Goal: Information Seeking & Learning: Learn about a topic

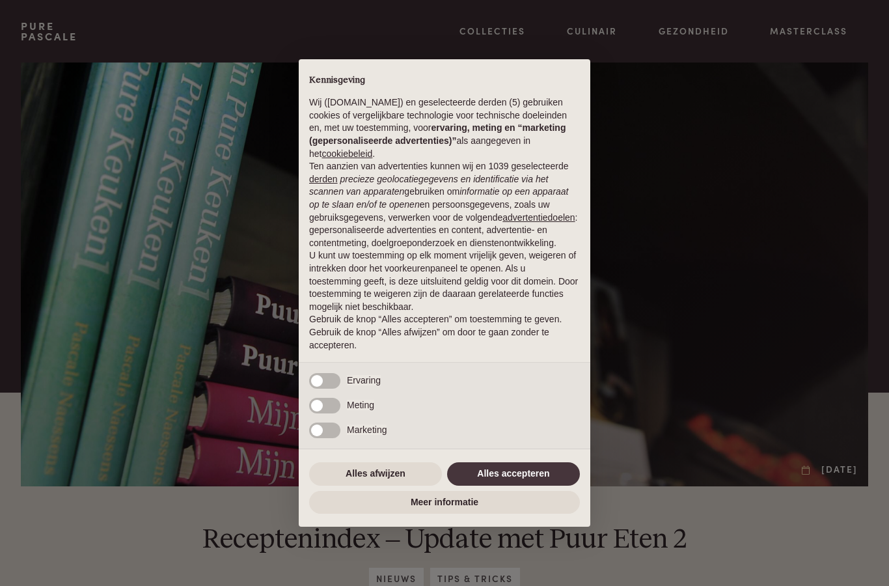
click at [55, 315] on div "× Kennisgeving Wij (purepascale.com) en geselecteerde derden (5) gebruiken cook…" at bounding box center [444, 293] width 889 height 586
click at [398, 471] on button "Alles afwijzen" at bounding box center [375, 473] width 133 height 23
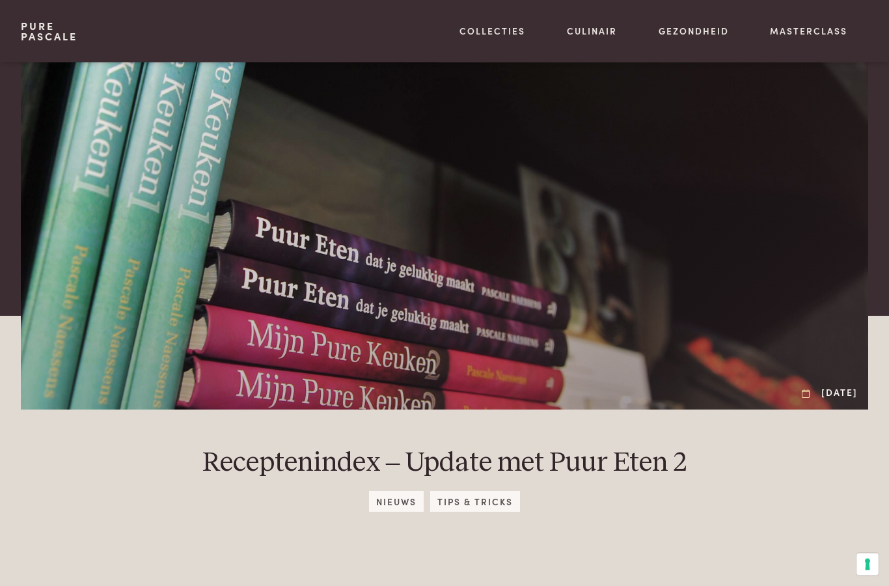
scroll to position [77, 0]
click at [409, 148] on link "Recepten" at bounding box center [482, 141] width 221 height 14
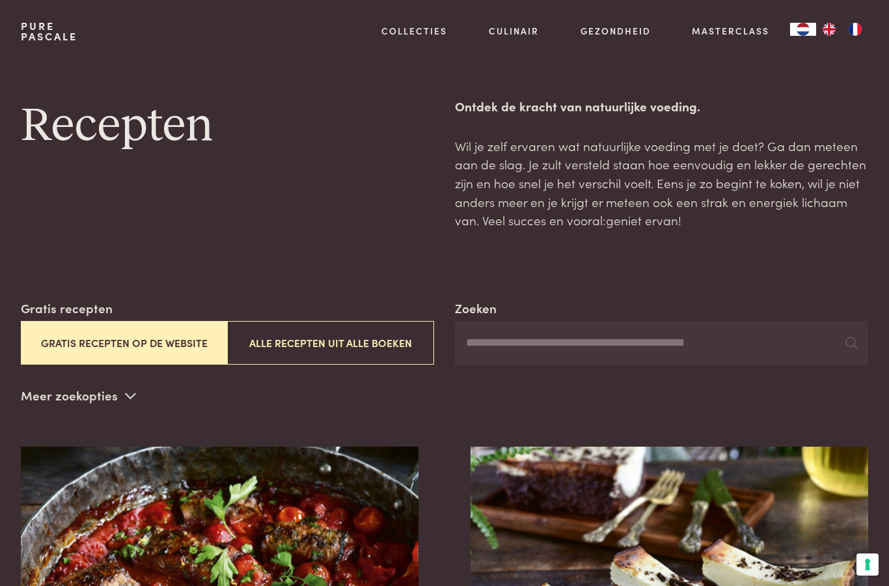
click at [504, 341] on input "Zoeken" at bounding box center [661, 343] width 413 height 44
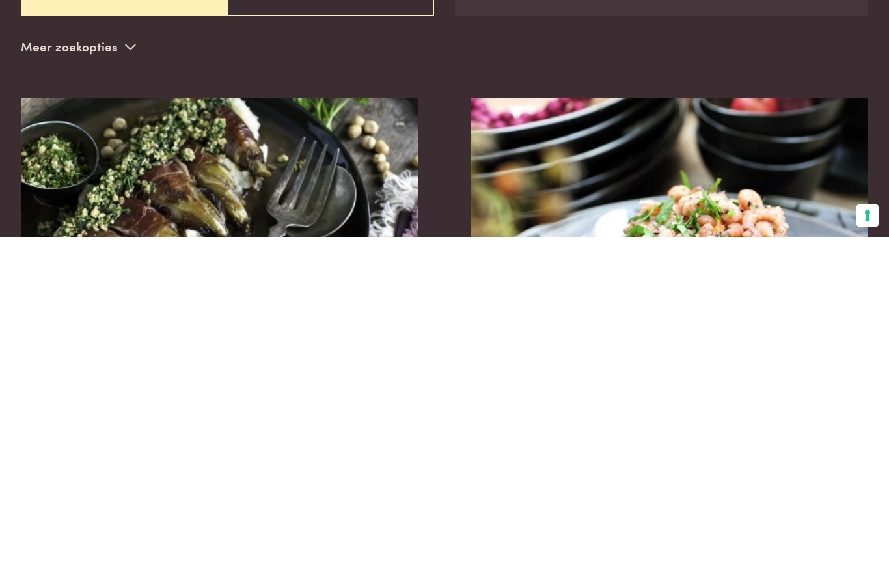
type input "******"
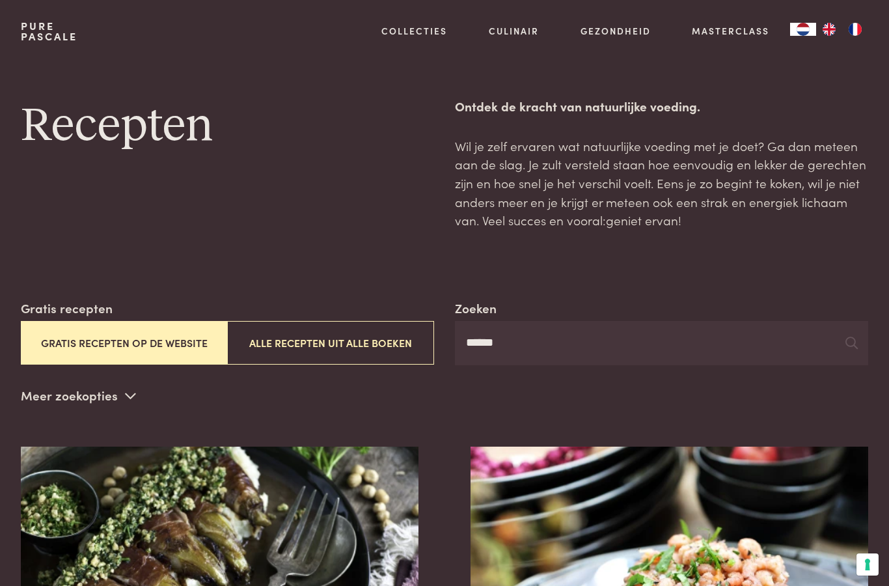
click at [312, 345] on button "Alle recepten uit alle boeken" at bounding box center [330, 343] width 207 height 44
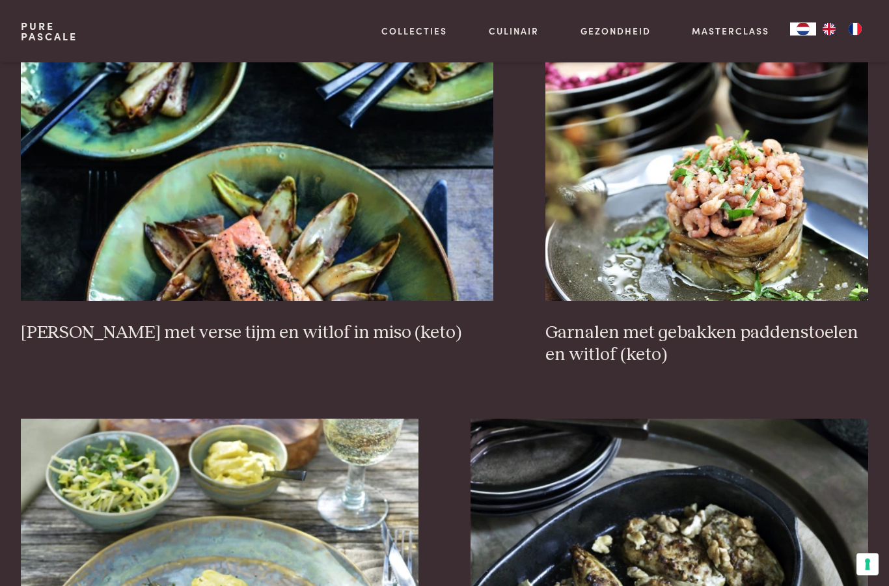
scroll to position [1185, 0]
click at [118, 324] on h3 "[PERSON_NAME] met verse tijm en witlof in miso (keto)" at bounding box center [257, 333] width 473 height 23
click at [91, 228] on img at bounding box center [257, 170] width 473 height 260
click at [266, 175] on img at bounding box center [257, 170] width 473 height 260
